Goal: Task Accomplishment & Management: Use online tool/utility

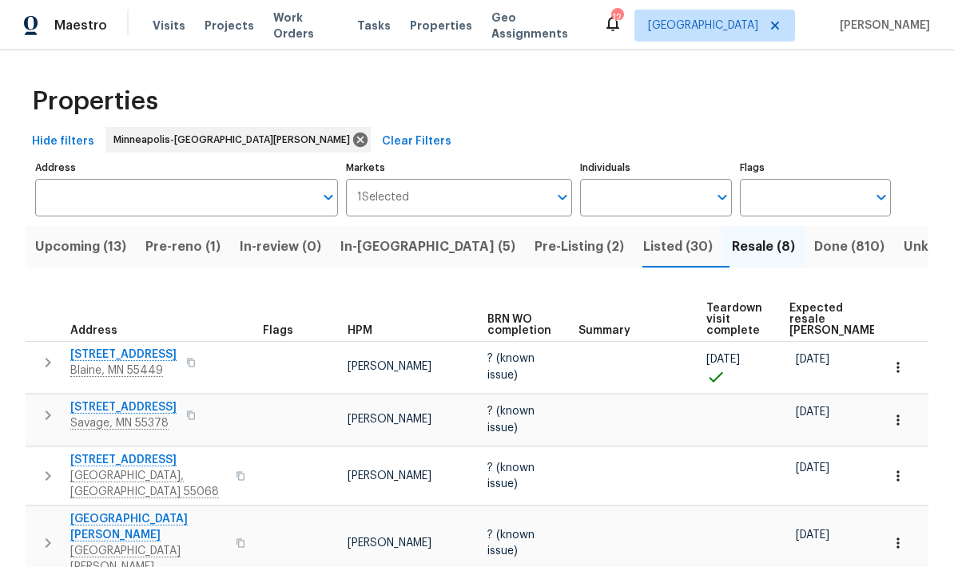
click at [171, 253] on span "Pre-reno (1)" at bounding box center [182, 247] width 75 height 22
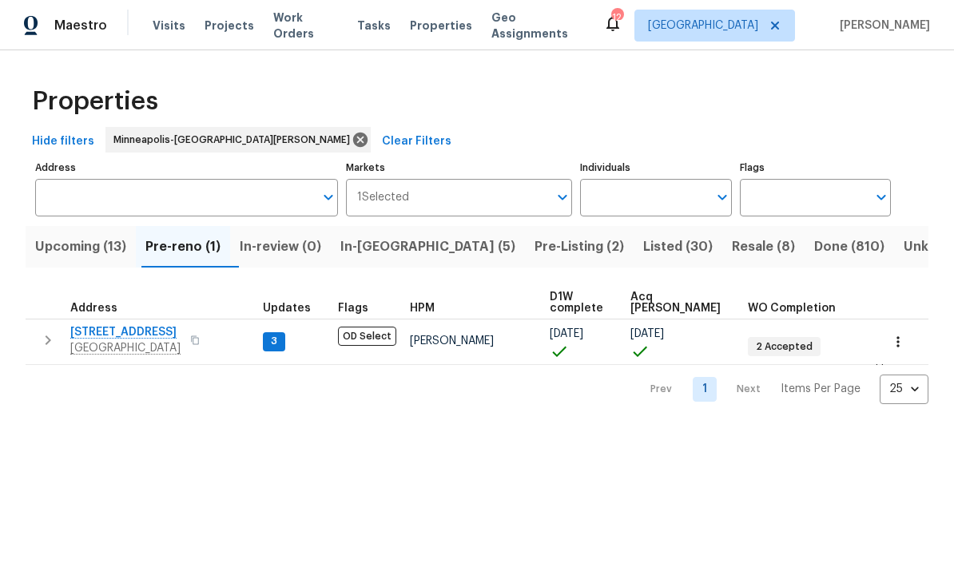
click at [60, 253] on span "Upcoming (13)" at bounding box center [80, 247] width 91 height 22
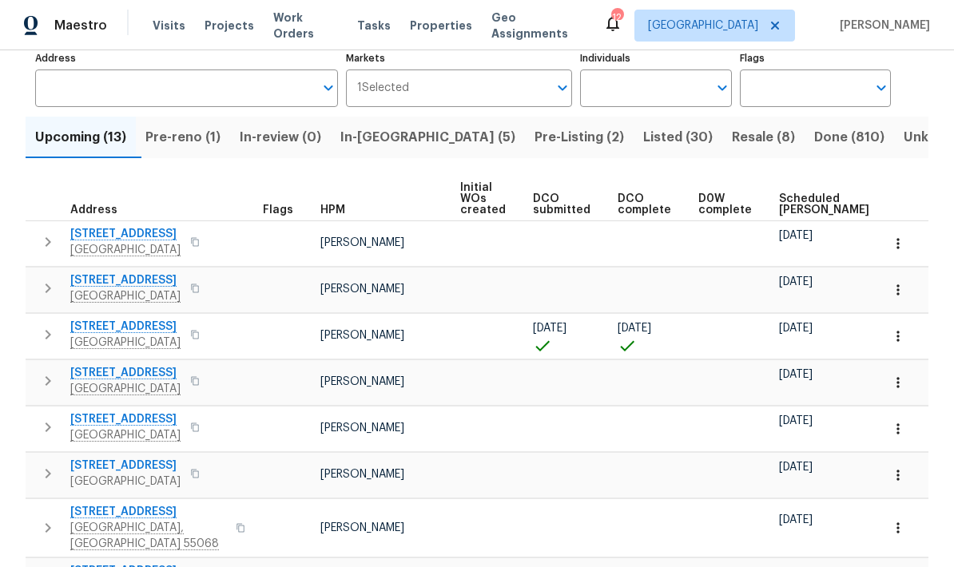
scroll to position [113, 0]
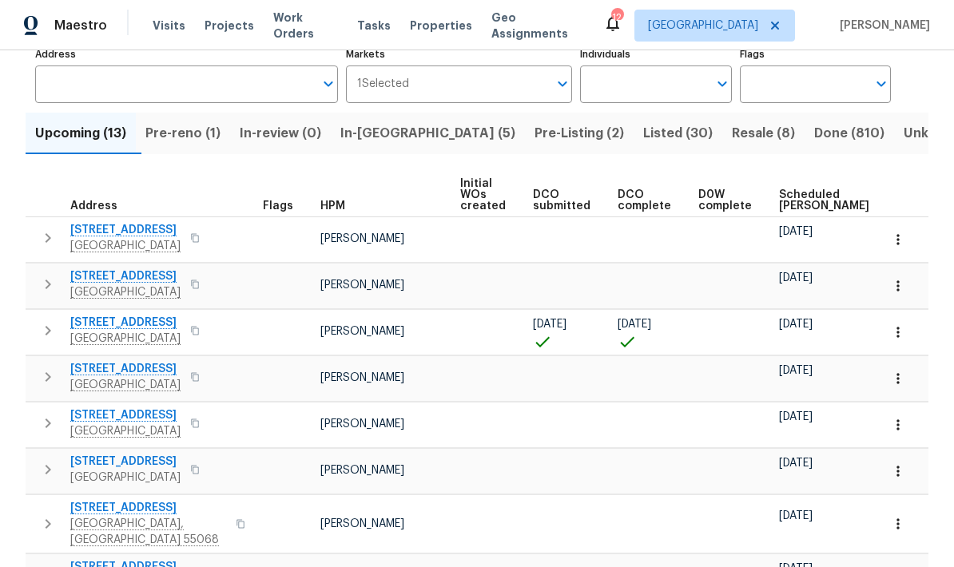
click at [98, 328] on span "17176 Mushtown Rd" at bounding box center [125, 323] width 110 height 16
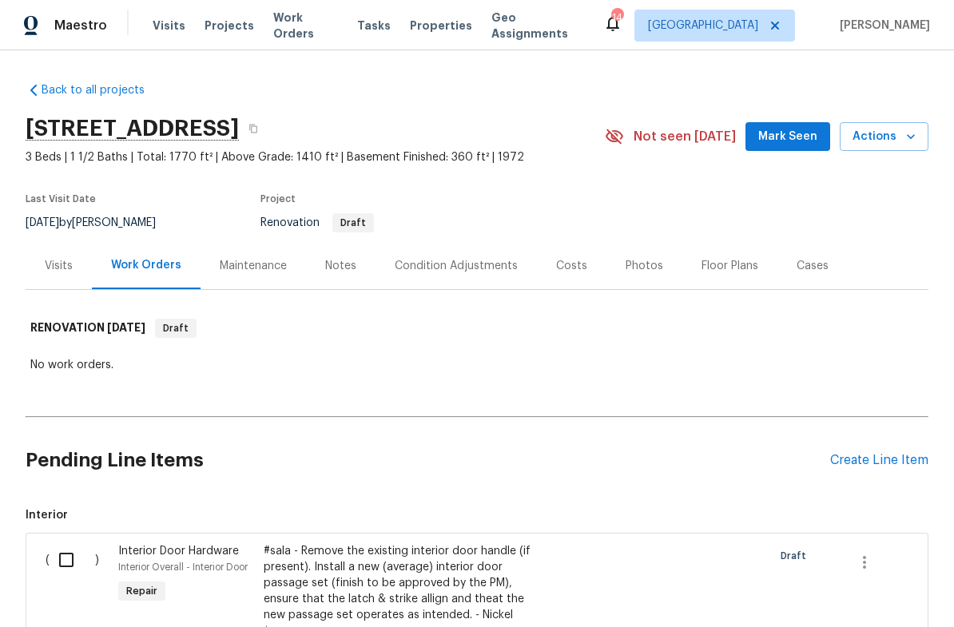
click at [903, 140] on icon "button" at bounding box center [911, 137] width 16 height 16
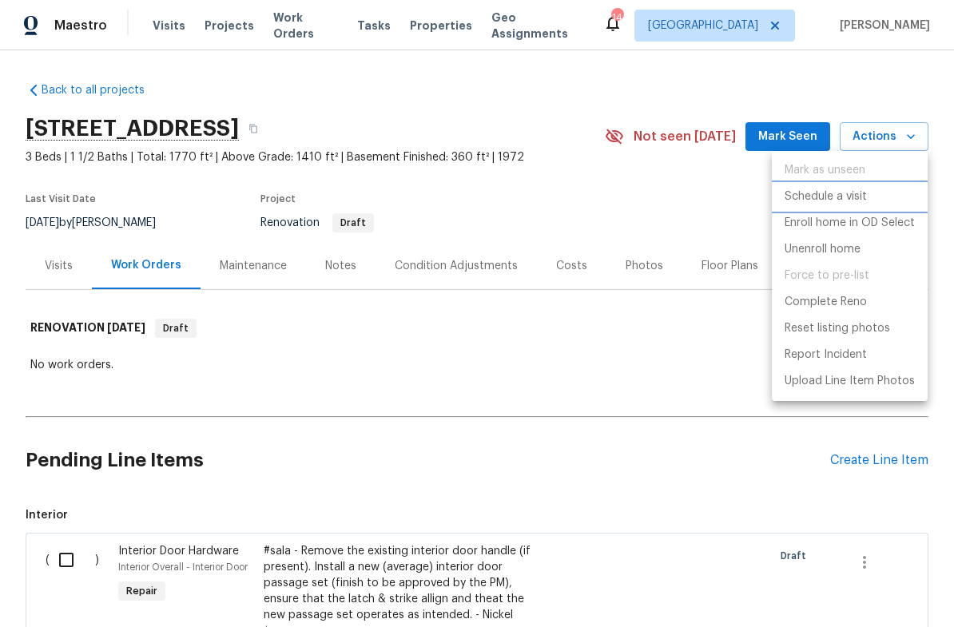
click at [809, 197] on p "Schedule a visit" at bounding box center [826, 197] width 82 height 17
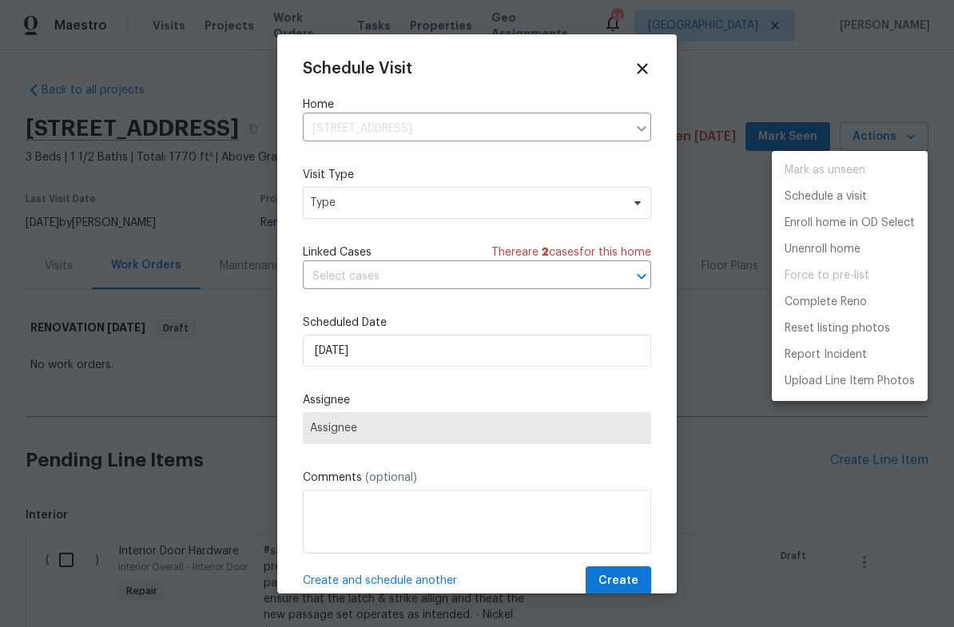
click at [332, 205] on div at bounding box center [477, 313] width 954 height 627
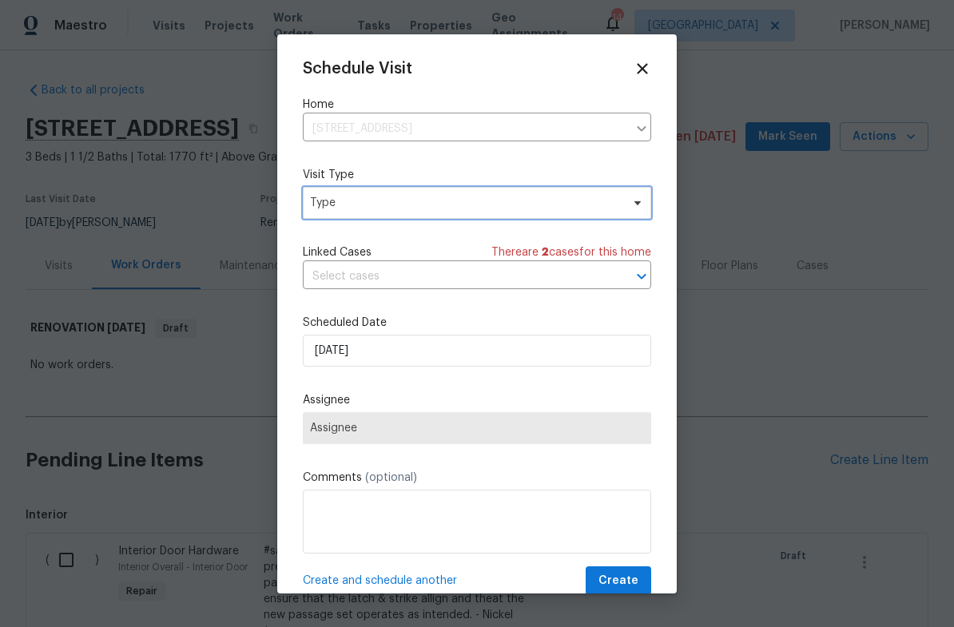
click at [340, 217] on span "Type" at bounding box center [477, 203] width 348 height 32
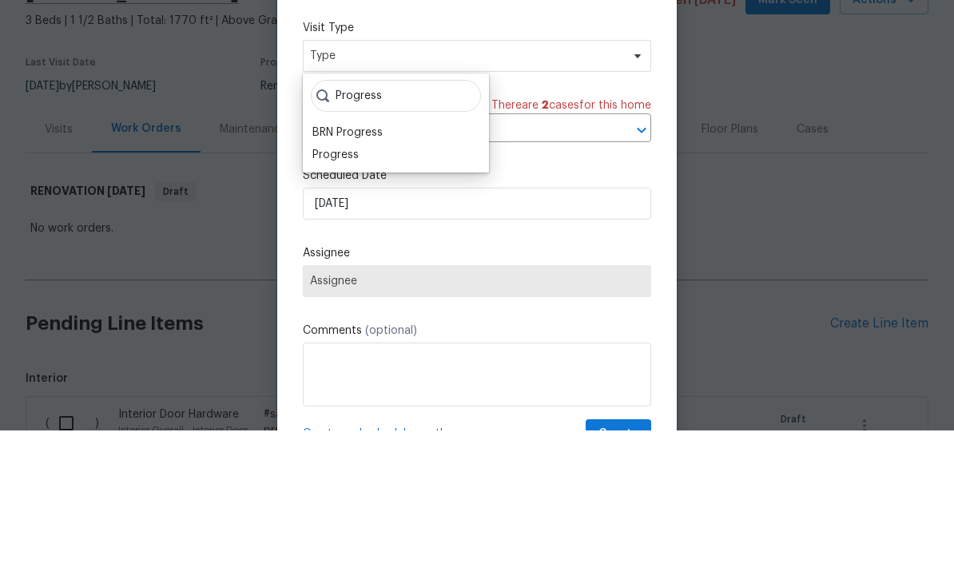
type input "Progress"
click at [339, 284] on div "Progress" at bounding box center [335, 292] width 46 height 16
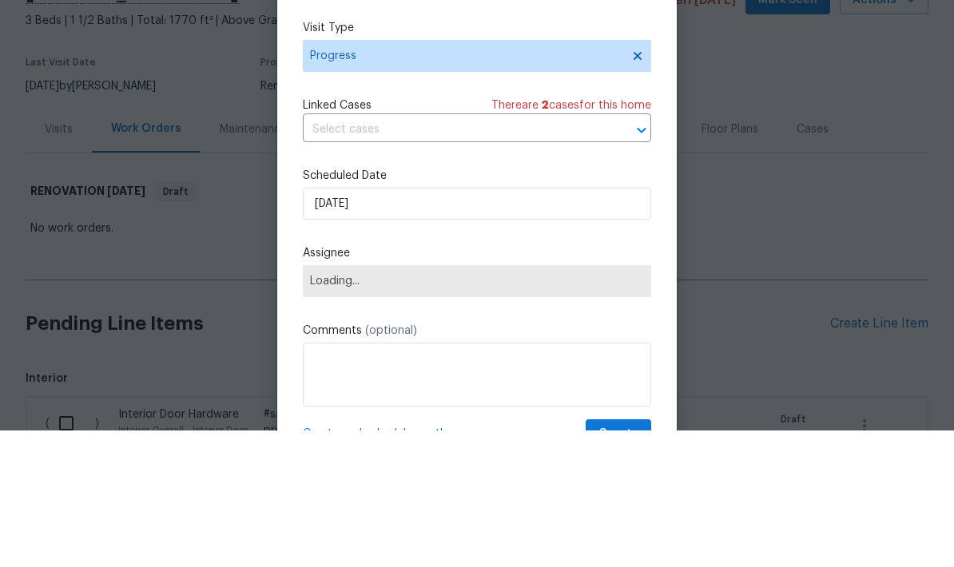
scroll to position [64, 0]
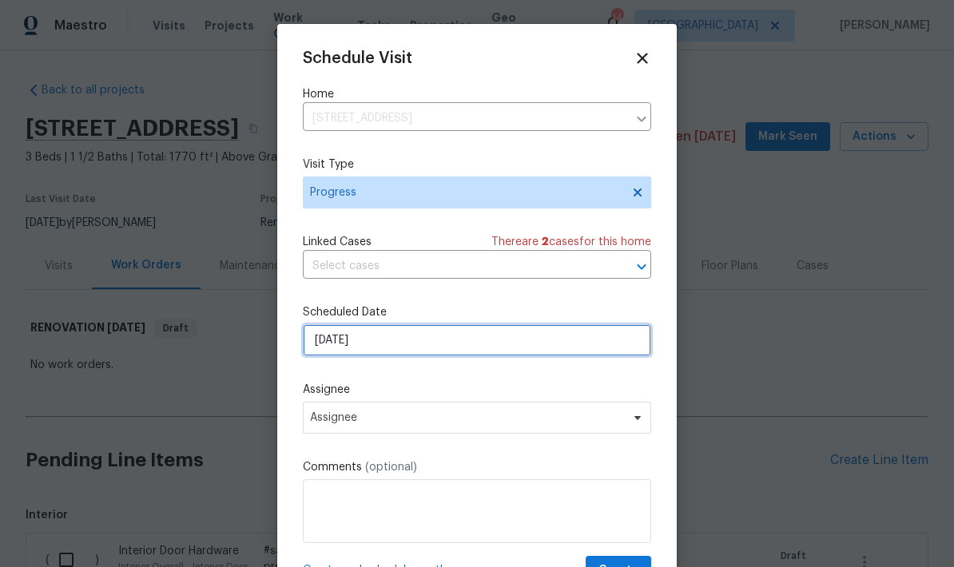
click at [380, 339] on input "9/22/2025" at bounding box center [477, 340] width 348 height 32
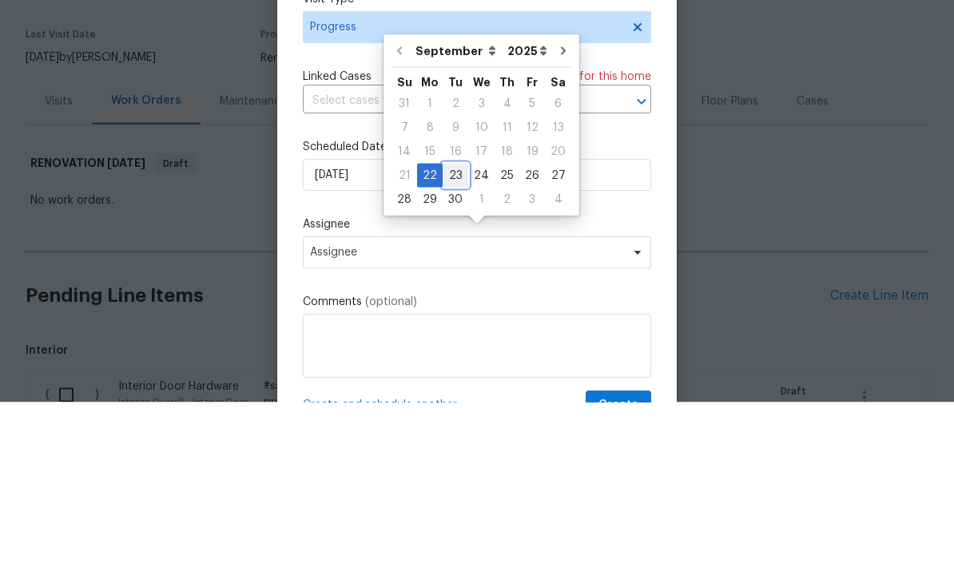
click at [455, 329] on div "23" at bounding box center [456, 340] width 26 height 22
type input "[DATE]"
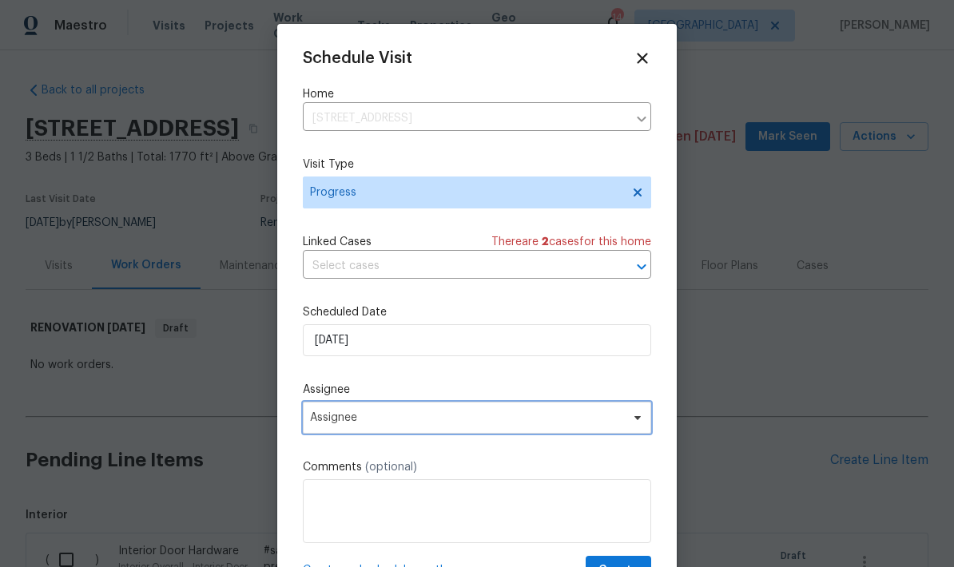
click at [337, 422] on span "Assignee" at bounding box center [466, 418] width 313 height 13
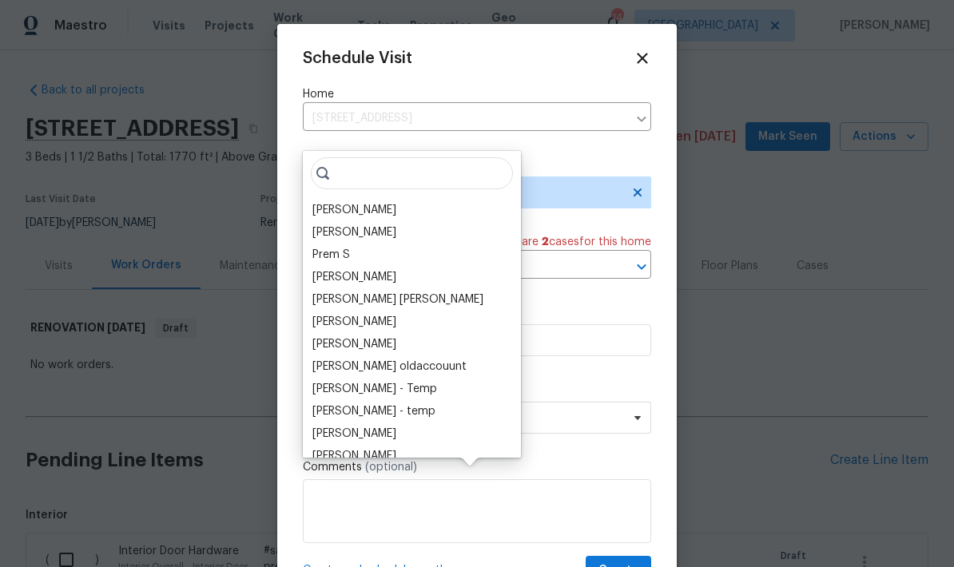
click at [333, 202] on div "[PERSON_NAME]" at bounding box center [354, 210] width 84 height 16
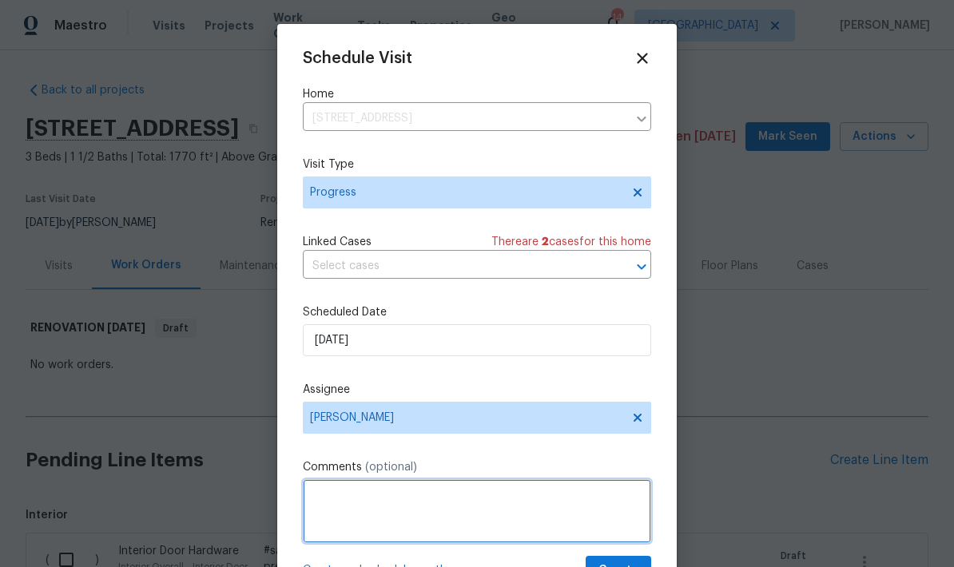
click at [323, 510] on textarea at bounding box center [477, 512] width 348 height 64
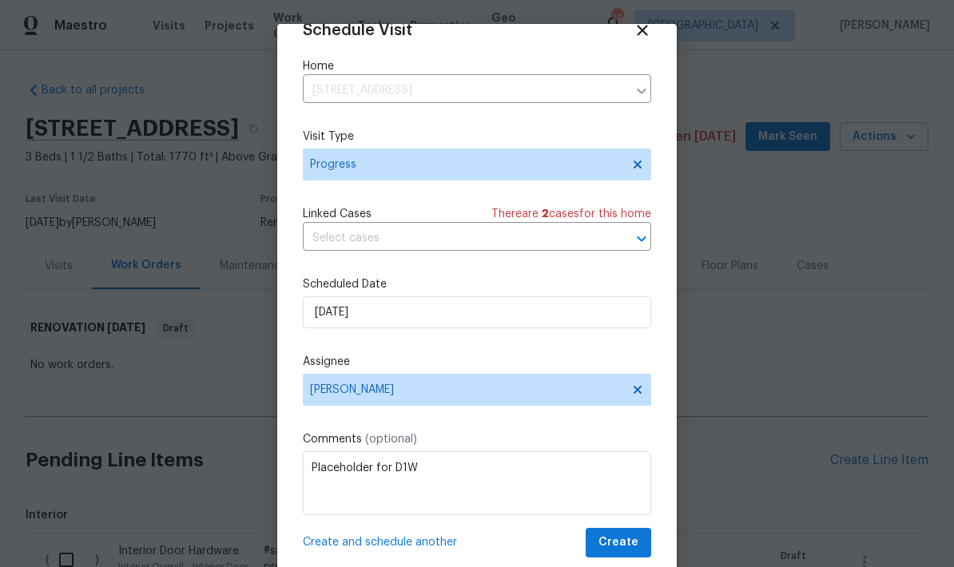
scroll to position [31, 0]
type textarea "Placeholder for D1W"
click at [619, 537] on span "Create" at bounding box center [619, 543] width 40 height 20
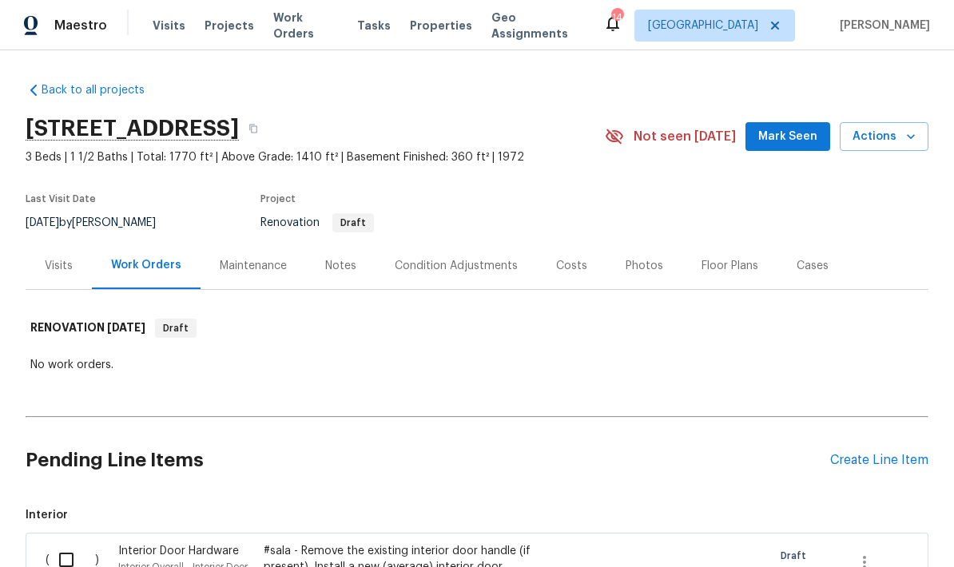
scroll to position [0, 0]
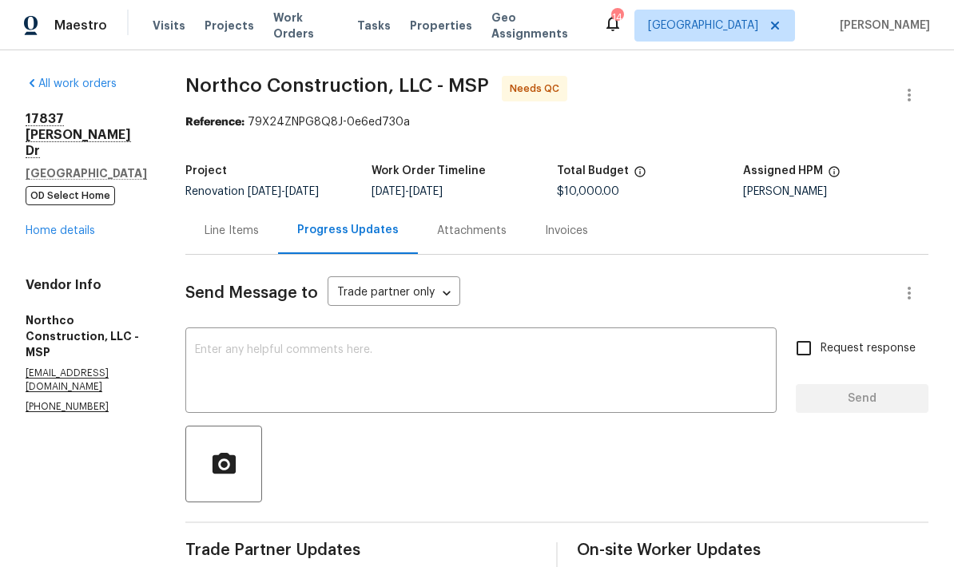
click at [159, 30] on span "Visits" at bounding box center [169, 26] width 33 height 16
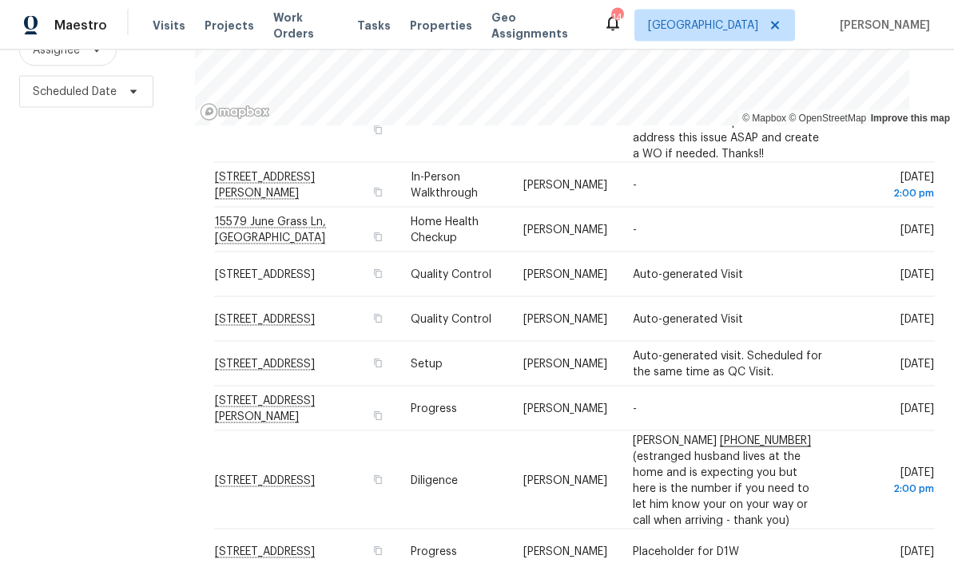
scroll to position [64, 0]
click at [0, 0] on icon at bounding box center [0, 0] width 0 height 0
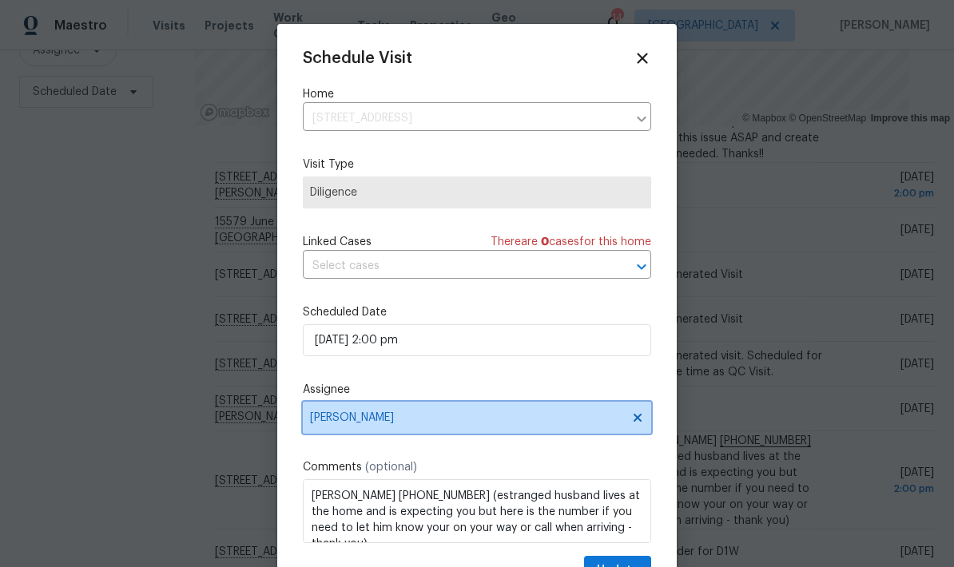
click at [399, 424] on span "[PERSON_NAME]" at bounding box center [466, 418] width 313 height 13
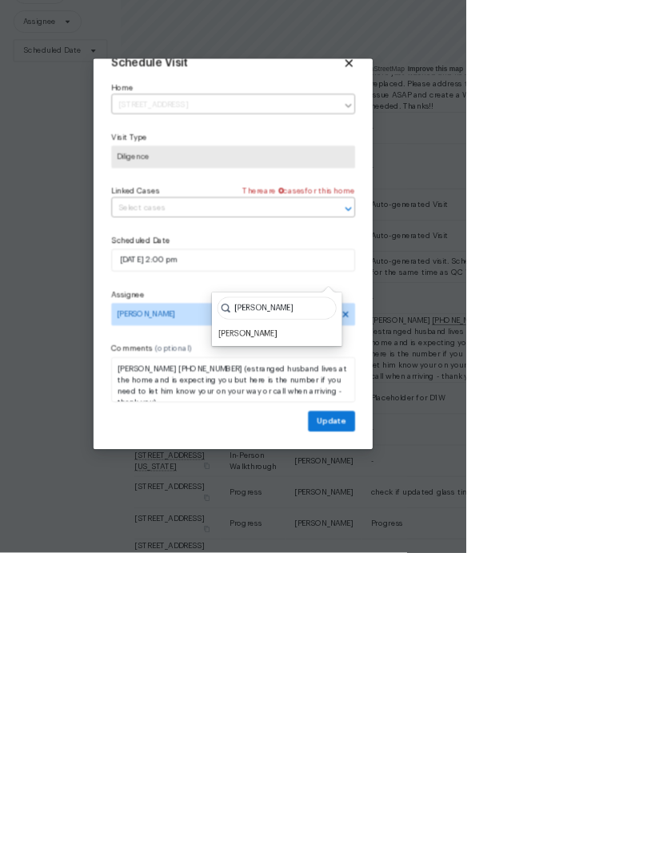
scroll to position [154, 0]
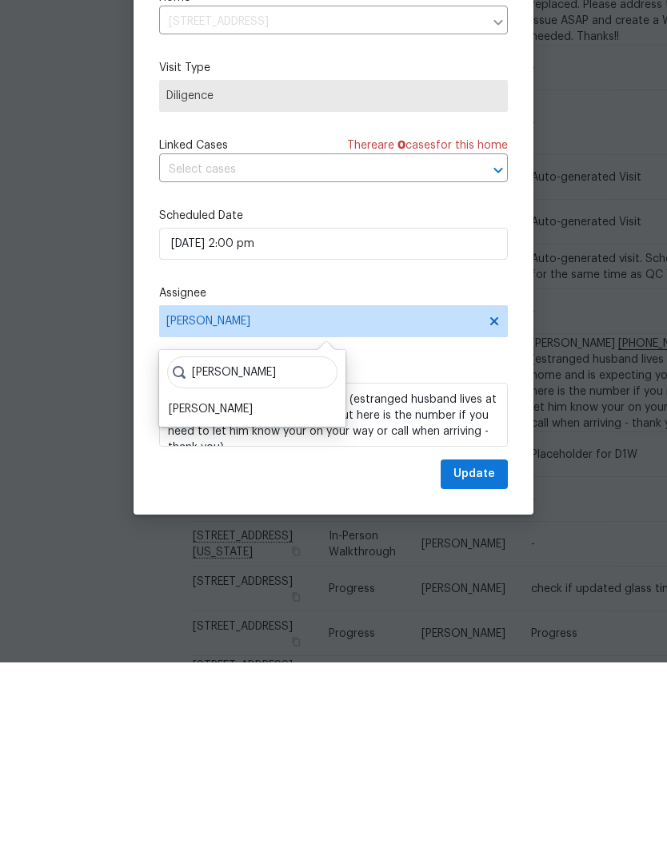
type input "Ken"
click at [192, 567] on div "[PERSON_NAME]" at bounding box center [211, 602] width 84 height 16
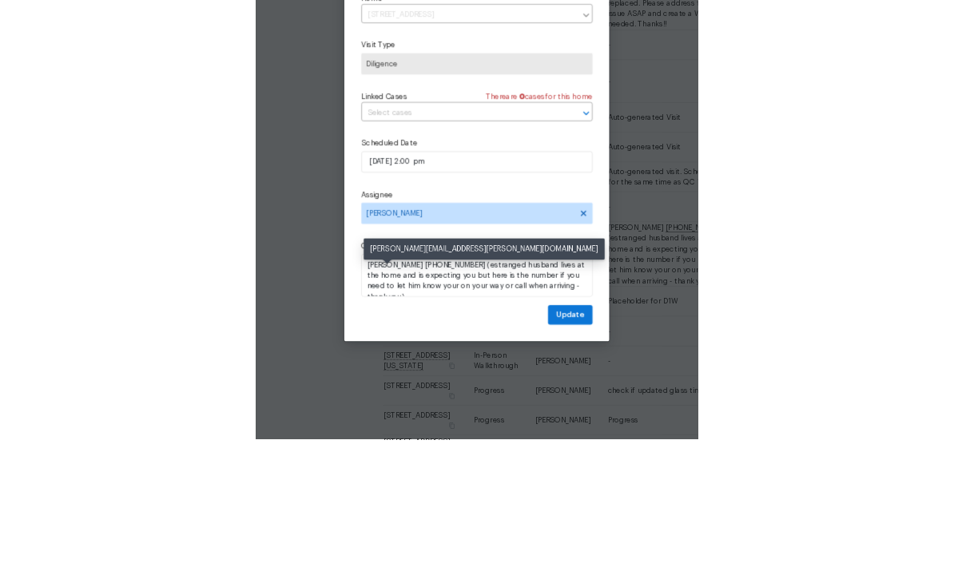
scroll to position [64, 0]
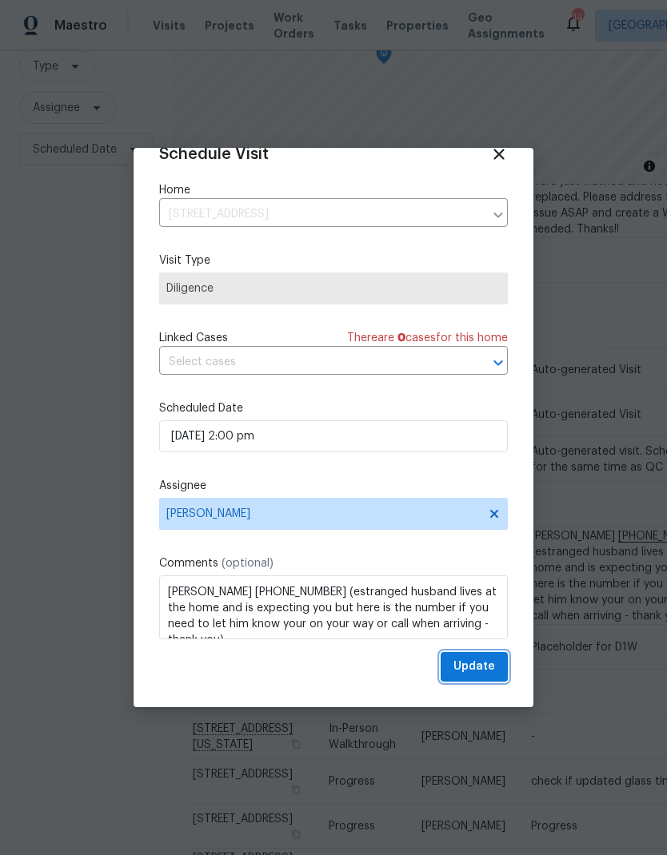
click at [466, 567] on span "Update" at bounding box center [474, 667] width 42 height 20
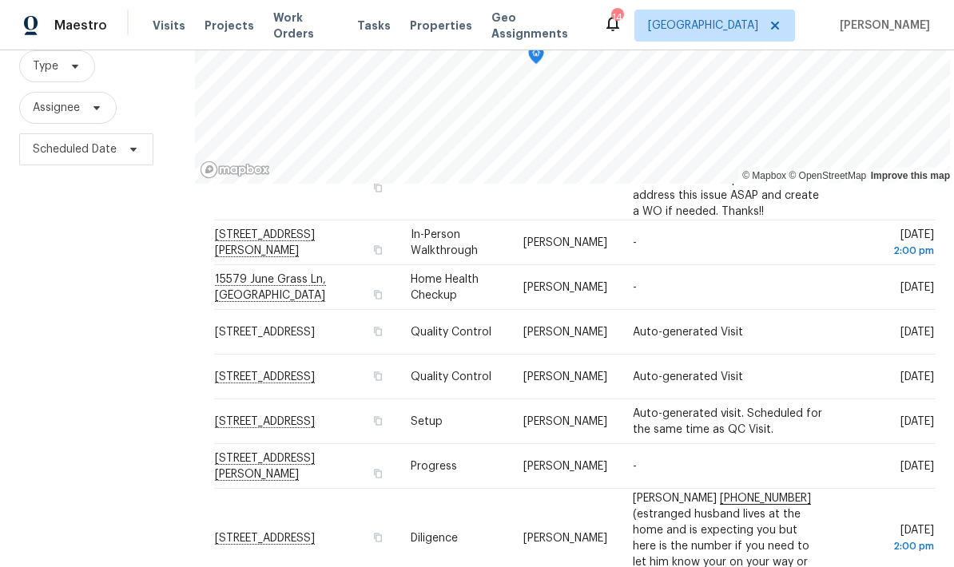
click at [890, 355] on td "[DATE]" at bounding box center [886, 377] width 98 height 45
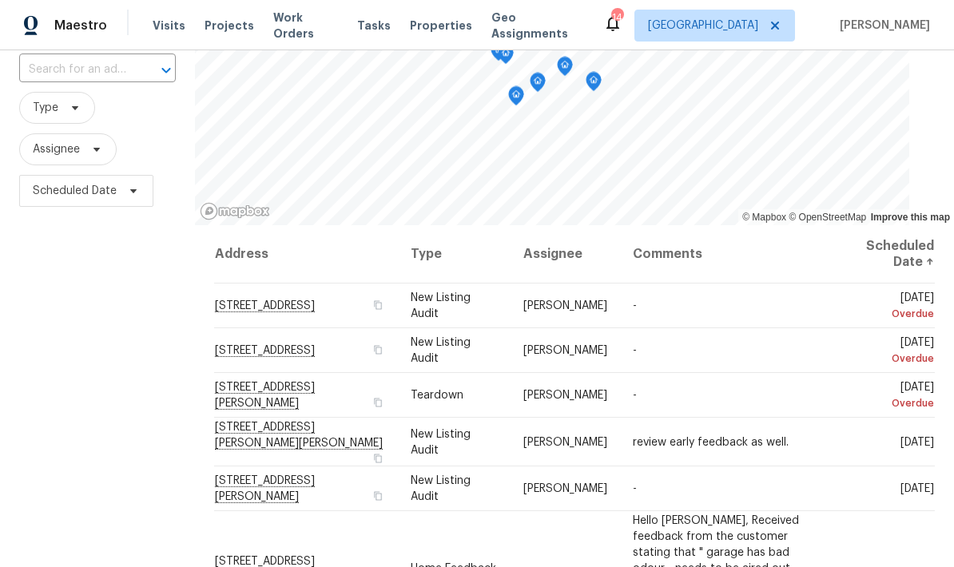
scroll to position [115, 0]
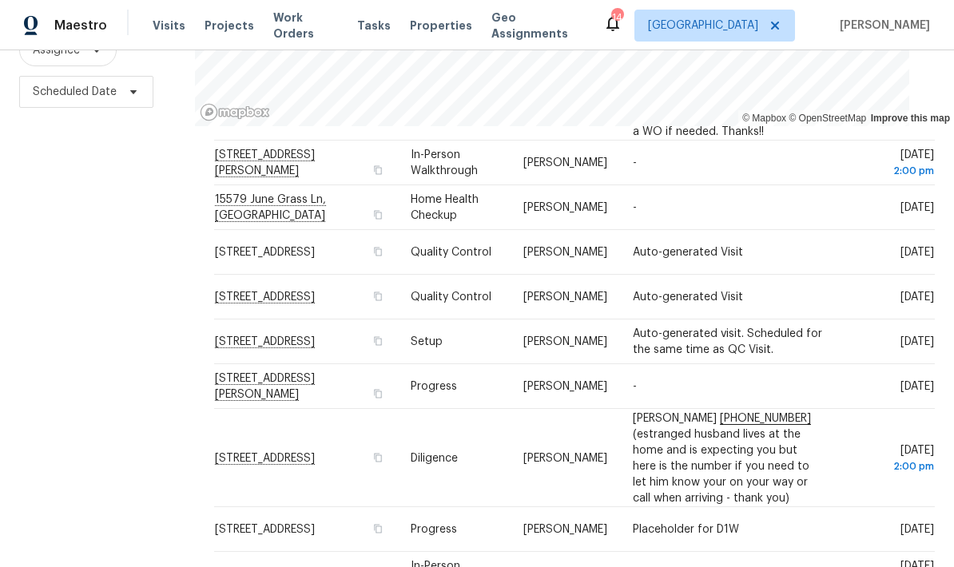
scroll to position [501, 0]
click at [0, 0] on icon at bounding box center [0, 0] width 0 height 0
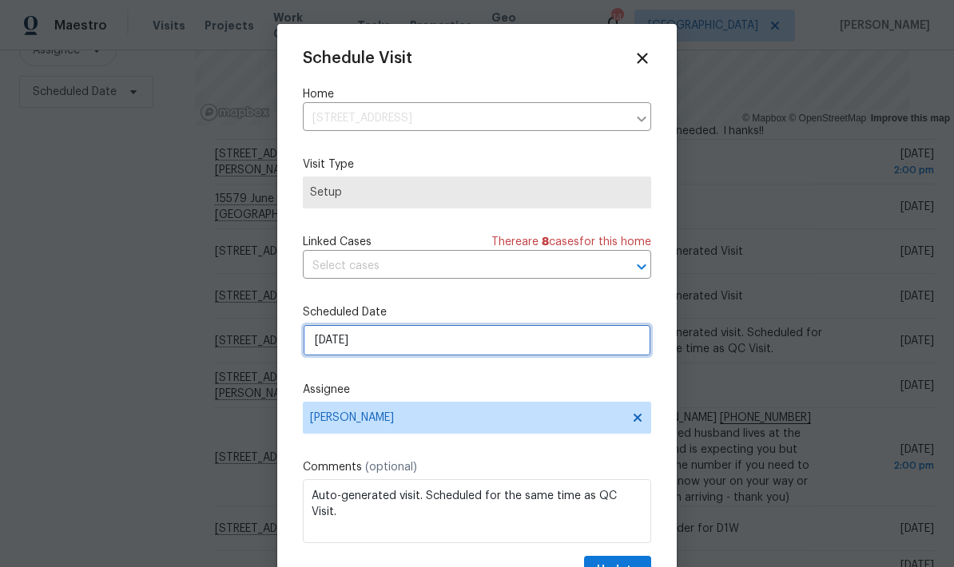
click at [387, 344] on input "[DATE]" at bounding box center [477, 340] width 348 height 32
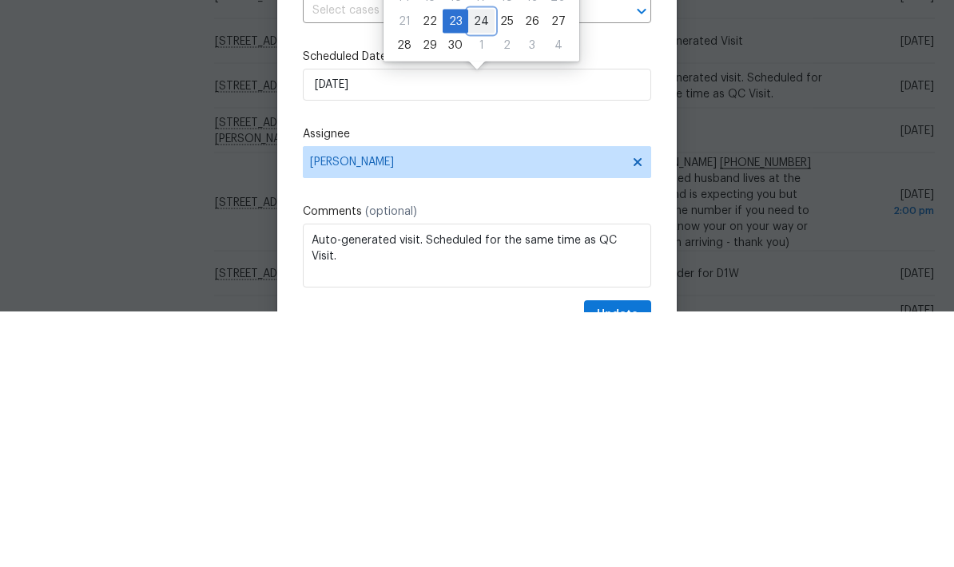
click at [480, 265] on div "24" at bounding box center [481, 276] width 26 height 22
type input "[DATE]"
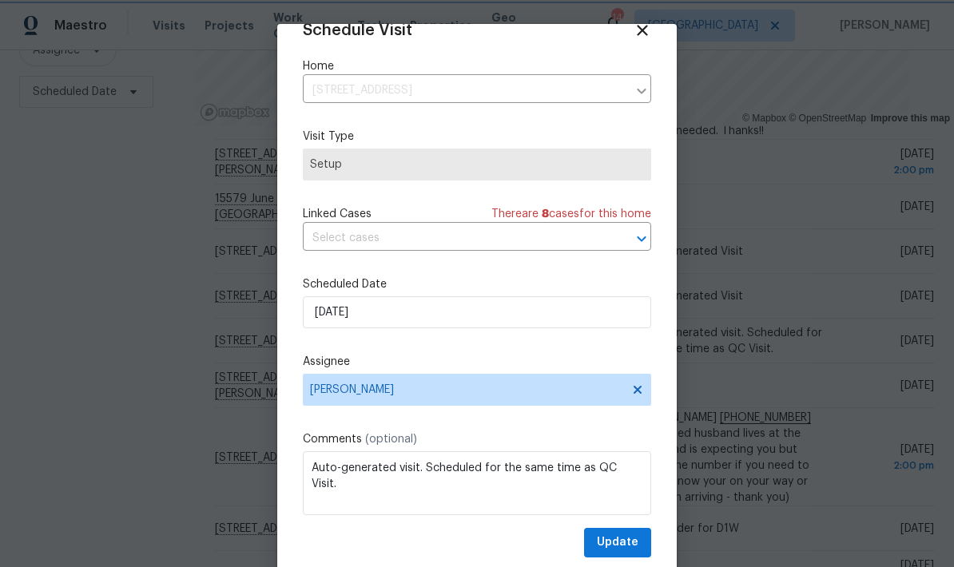
scroll to position [31, 0]
click at [611, 541] on span "Update" at bounding box center [618, 543] width 42 height 20
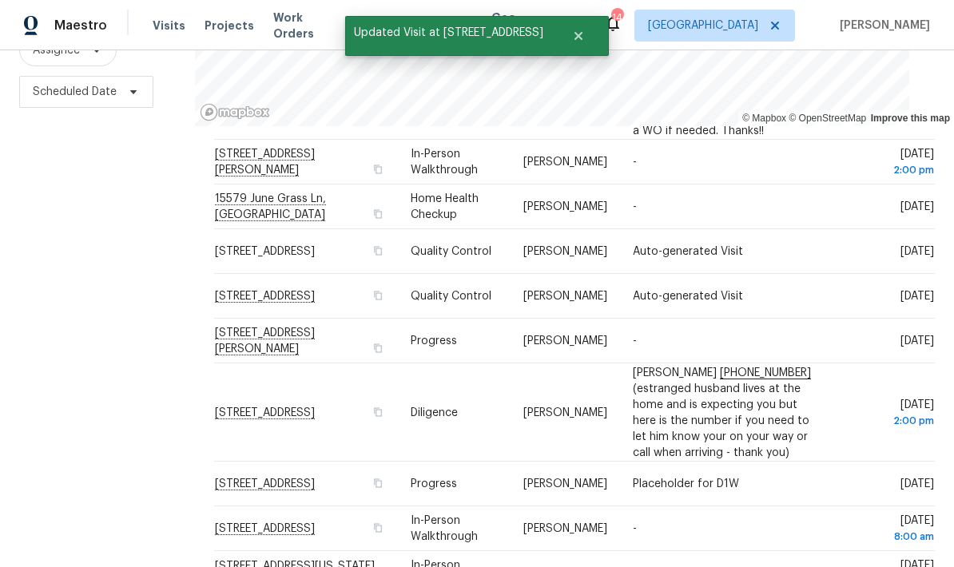
click at [0, 0] on icon at bounding box center [0, 0] width 0 height 0
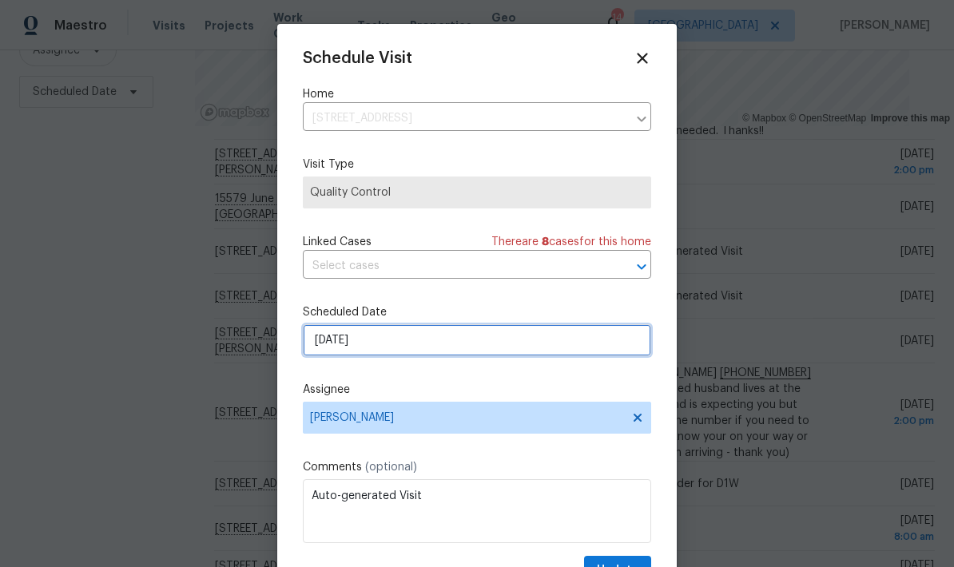
click at [388, 337] on input "[DATE]" at bounding box center [477, 340] width 348 height 32
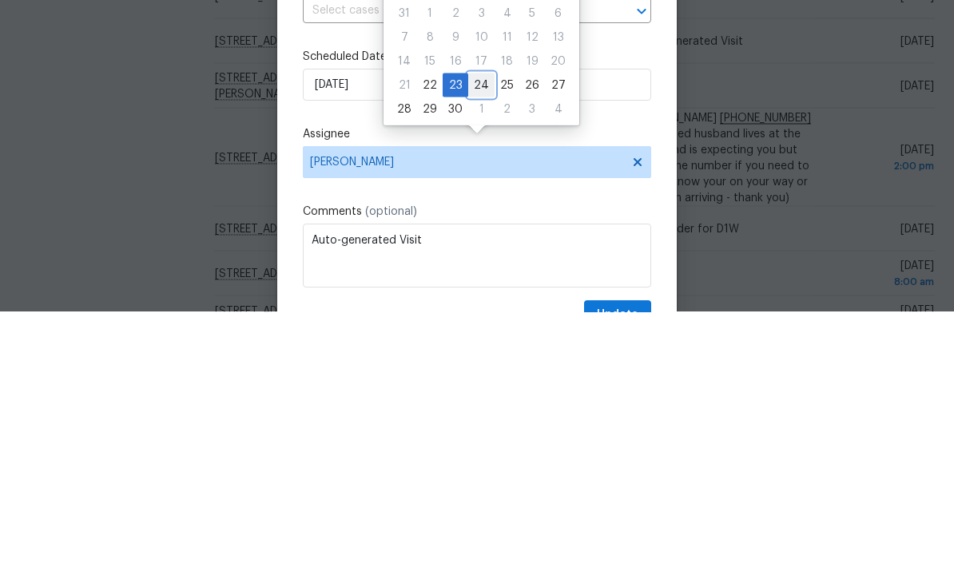
click at [485, 329] on div "24" at bounding box center [481, 340] width 26 height 22
type input "[DATE]"
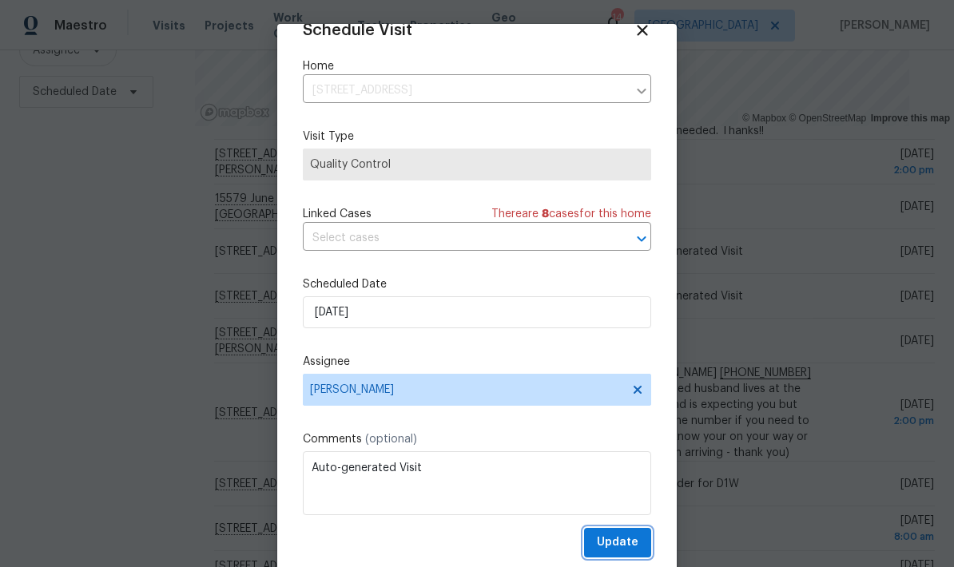
click at [615, 538] on span "Update" at bounding box center [618, 543] width 42 height 20
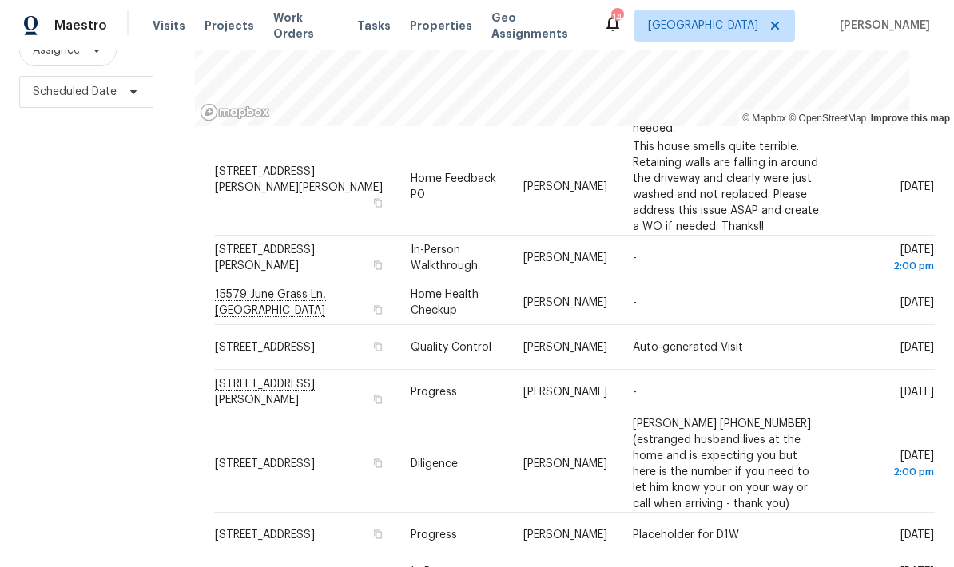
scroll to position [407, 0]
